Goal: Complete application form

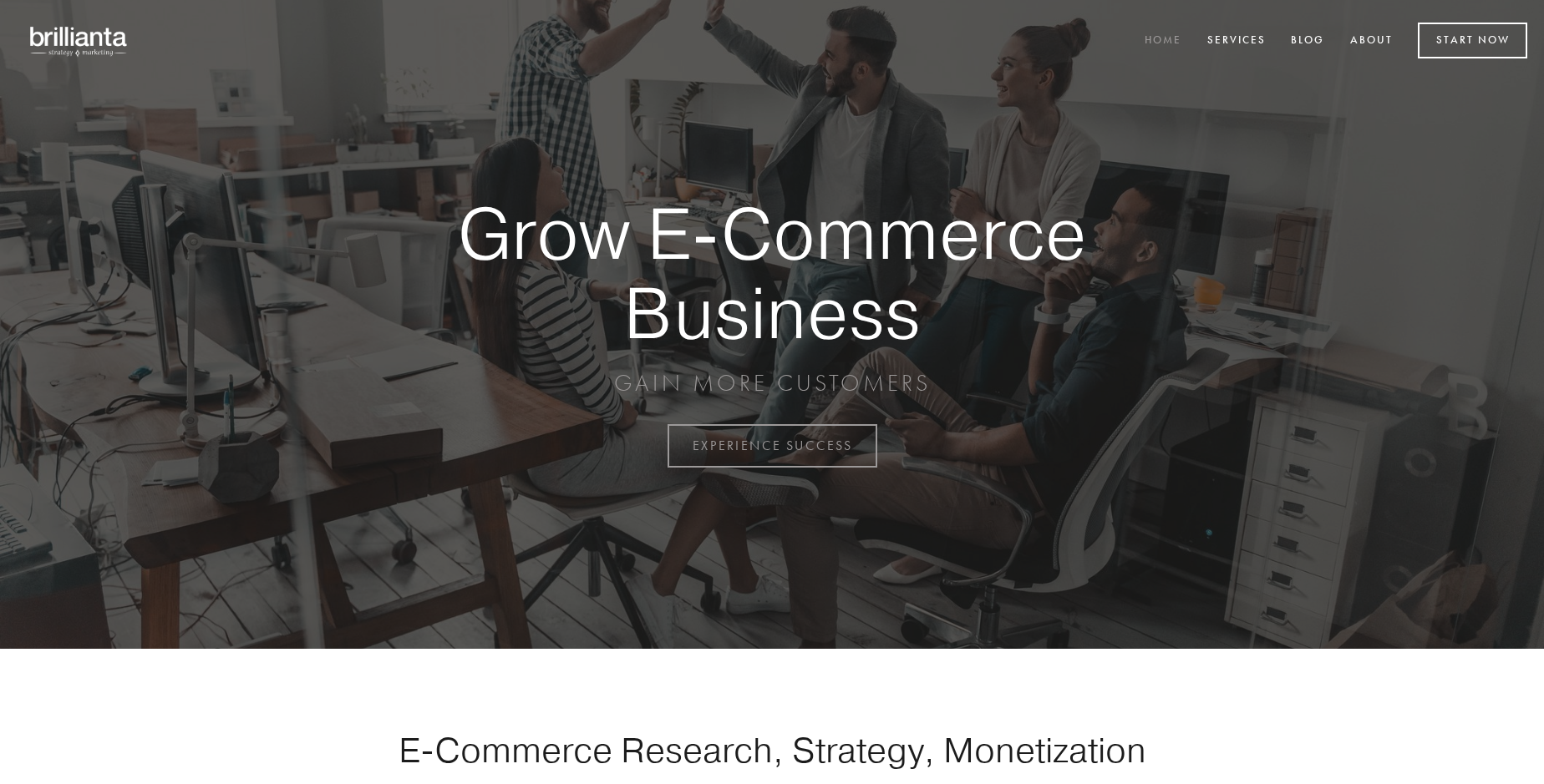
scroll to position [4377, 0]
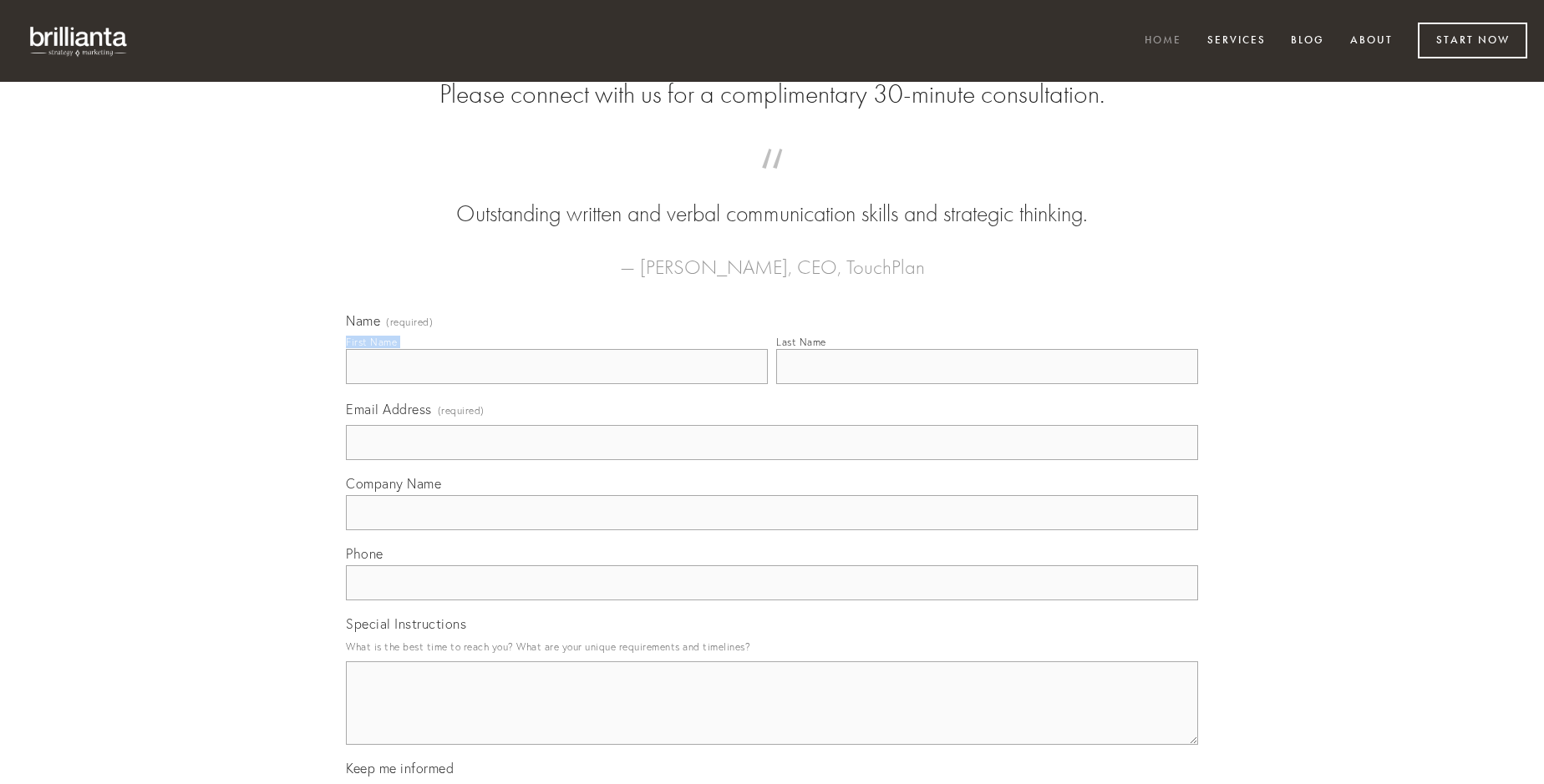
type input "[PERSON_NAME]"
click at [987, 384] on input "Last Name" at bounding box center [987, 366] width 422 height 35
type input "[PERSON_NAME]"
click at [772, 460] on input "Email Address (required)" at bounding box center [772, 442] width 852 height 35
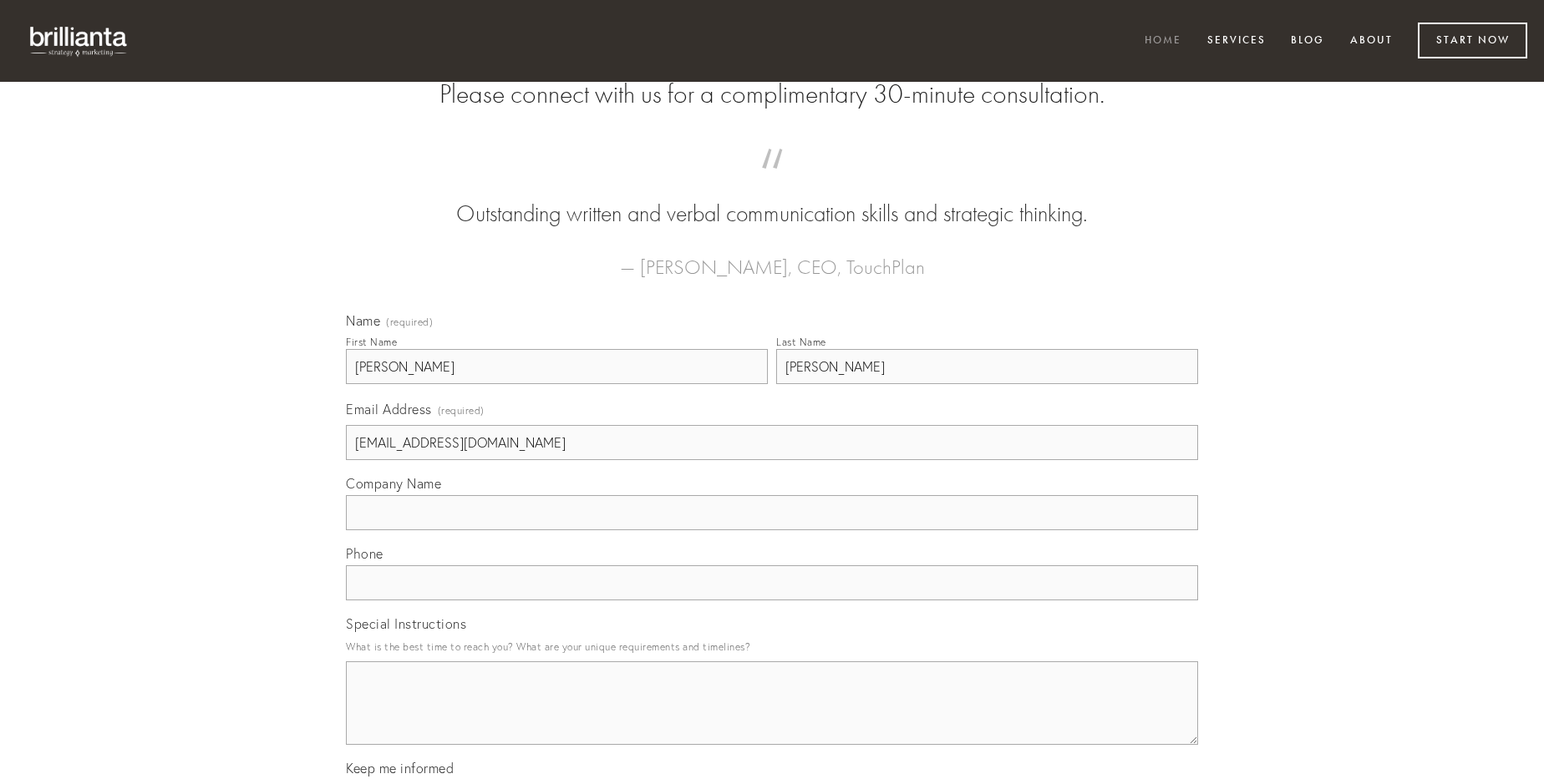
type input "[EMAIL_ADDRESS][DOMAIN_NAME]"
click at [772, 530] on input "Company Name" at bounding box center [772, 512] width 852 height 35
type input "acquiro"
click at [772, 601] on input "text" at bounding box center [772, 583] width 852 height 35
click at [772, 718] on textarea "Special Instructions" at bounding box center [772, 703] width 852 height 83
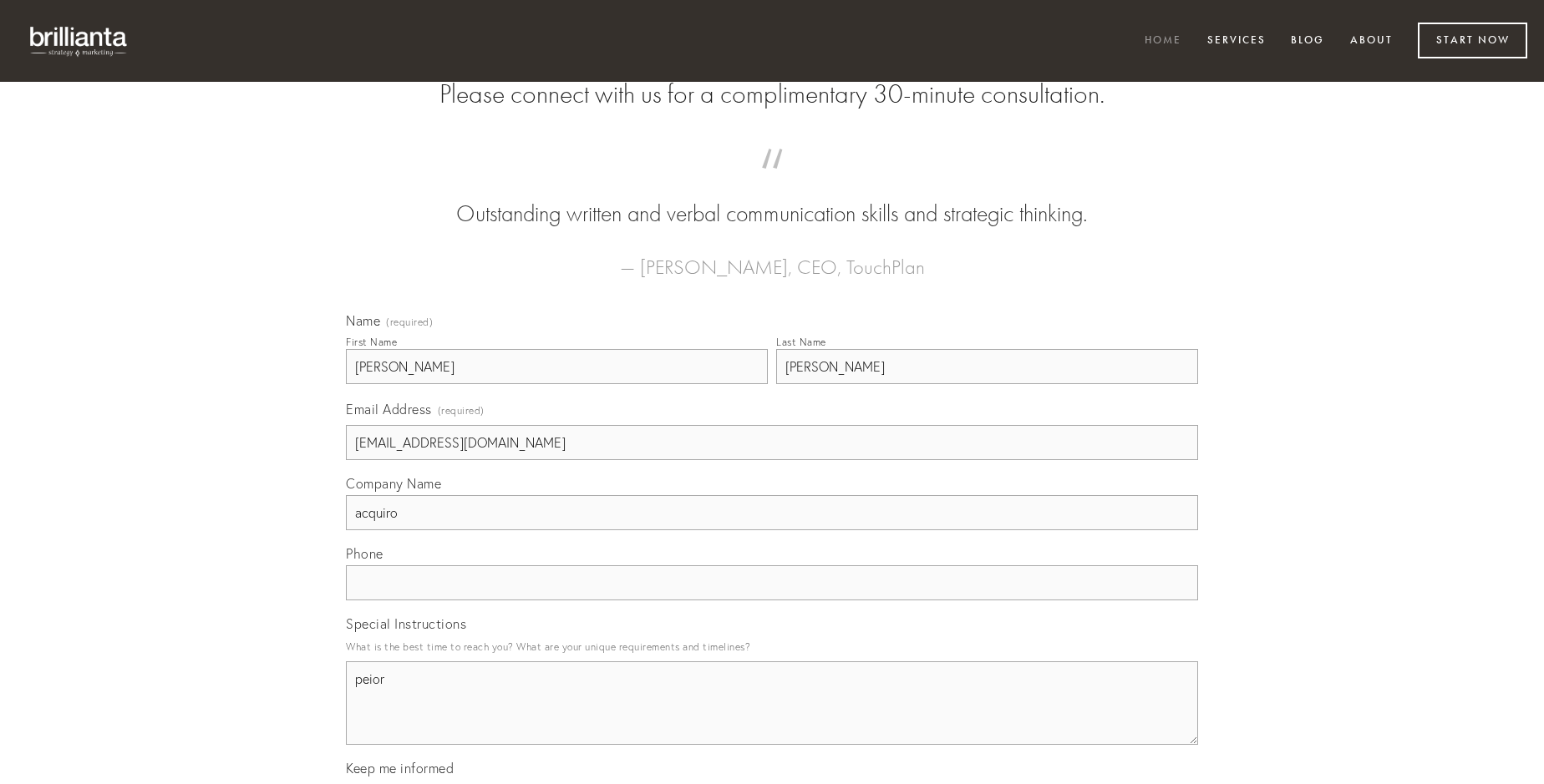
type textarea "peior"
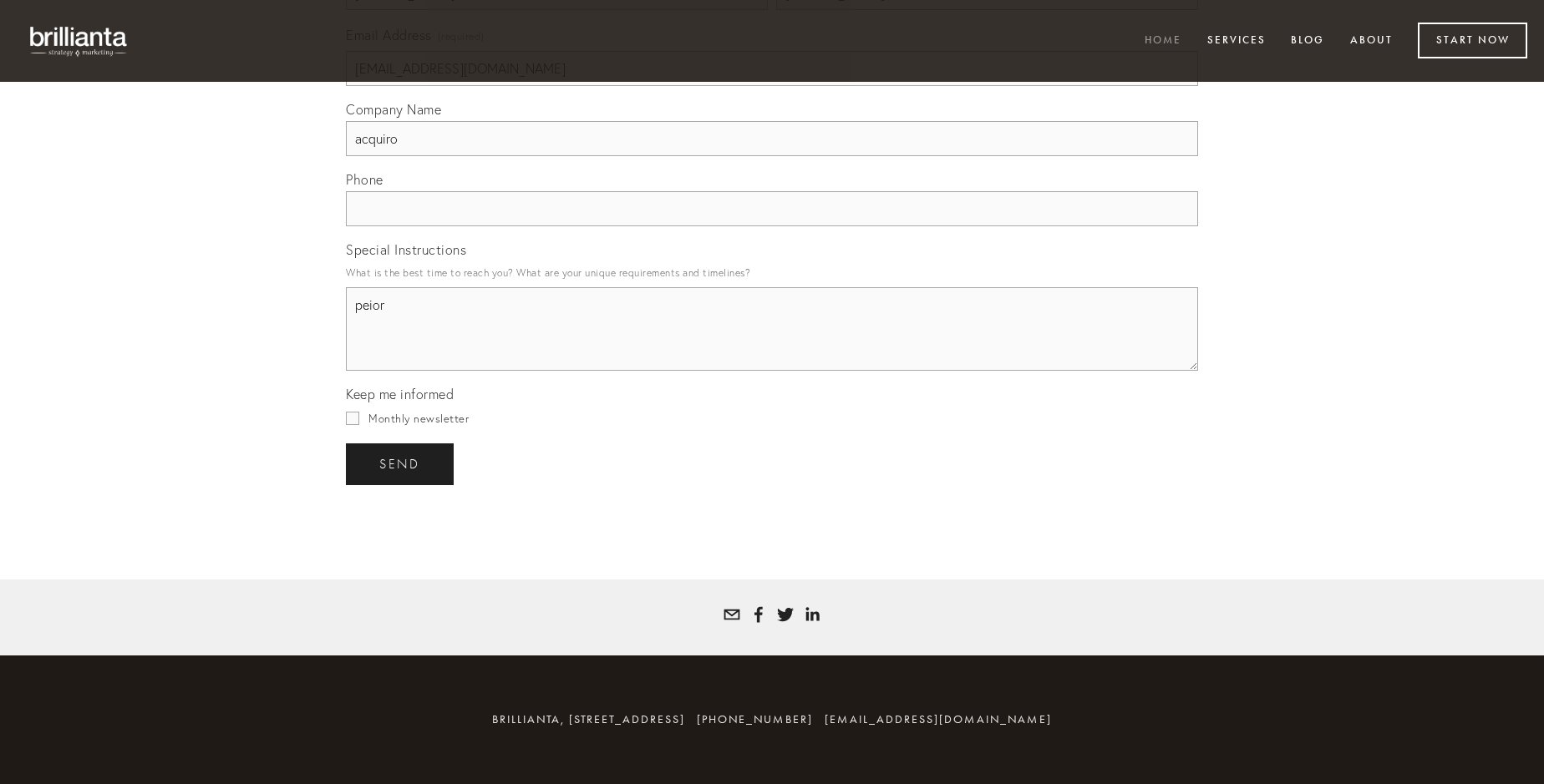
click at [401, 464] on span "send" at bounding box center [400, 464] width 41 height 15
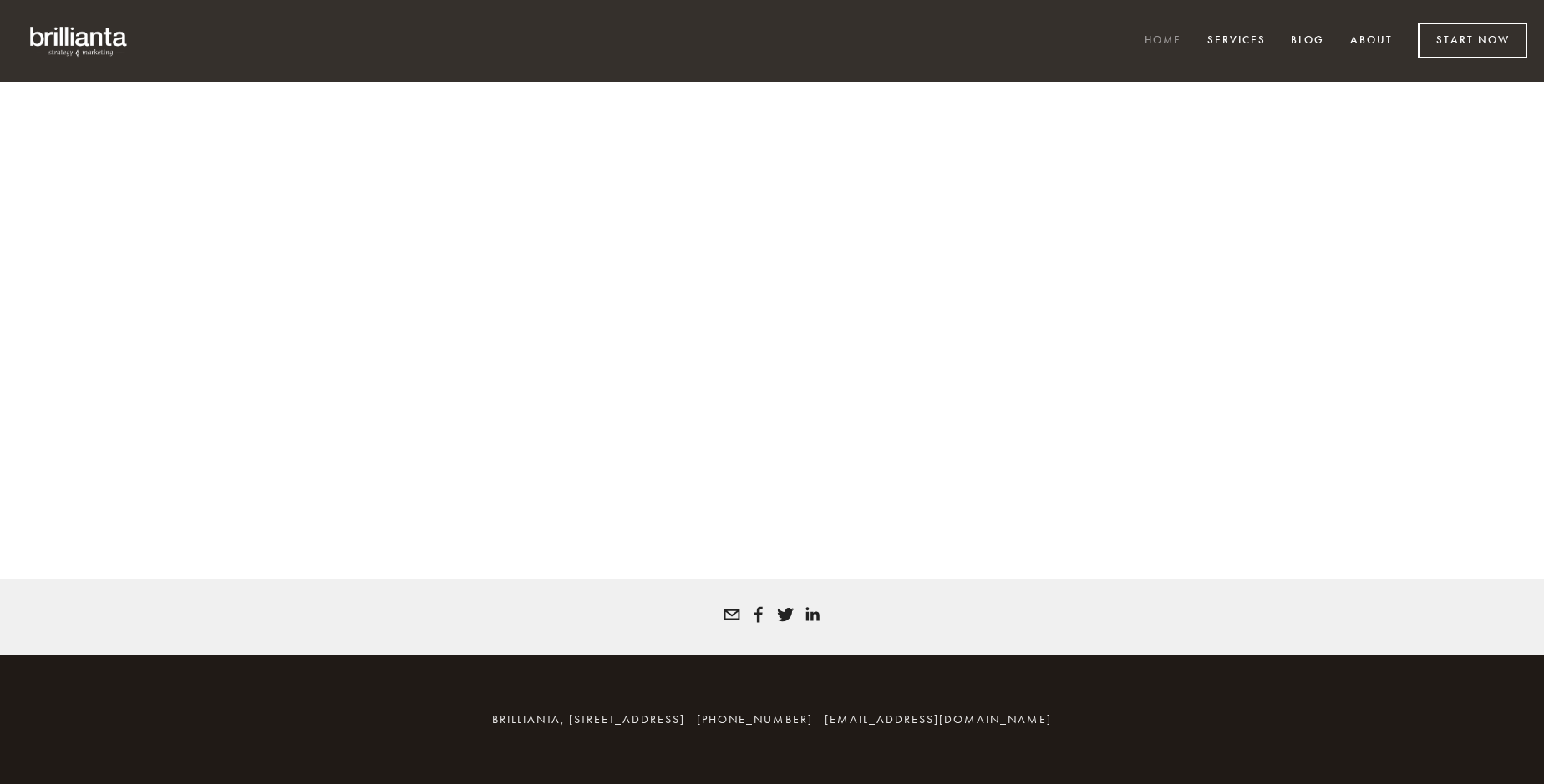
scroll to position [4354, 0]
